Goal: Register for event/course

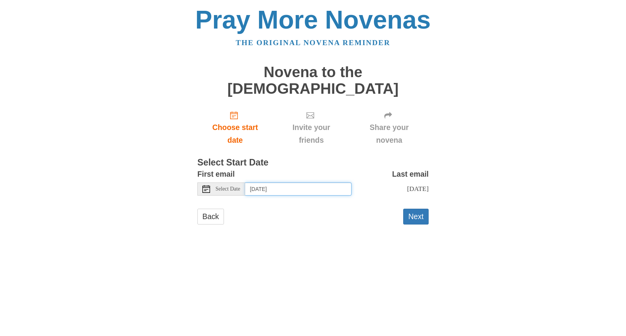
click at [284, 182] on input "[DATE]" at bounding box center [298, 188] width 106 height 13
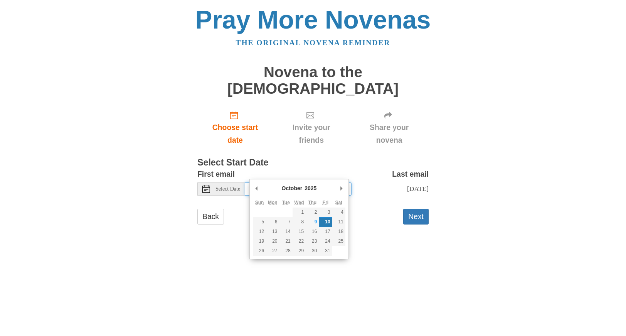
click at [284, 182] on input "[DATE]" at bounding box center [298, 188] width 106 height 13
click at [495, 190] on div "Pray More Novenas The original novena reminder Novena to the Holy Spirit Choose…" at bounding box center [312, 123] width 451 height 247
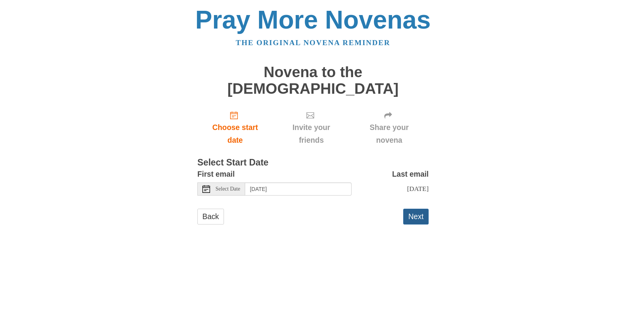
click at [414, 209] on button "Next" at bounding box center [415, 217] width 25 height 16
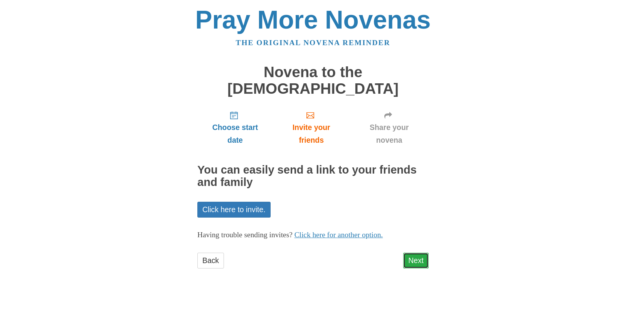
click at [419, 252] on link "Next" at bounding box center [415, 260] width 25 height 16
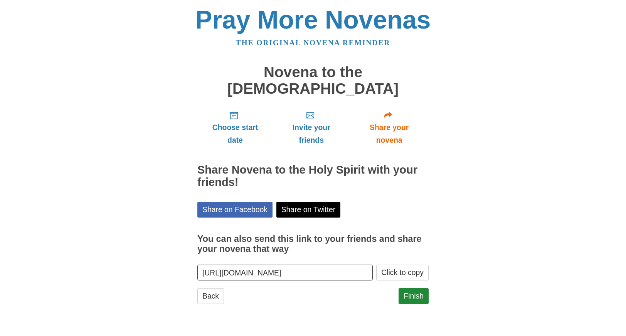
click at [394, 288] on div "Back Finish" at bounding box center [312, 299] width 231 height 23
click at [409, 288] on link "Finish" at bounding box center [414, 296] width 30 height 16
